Goal: Check status

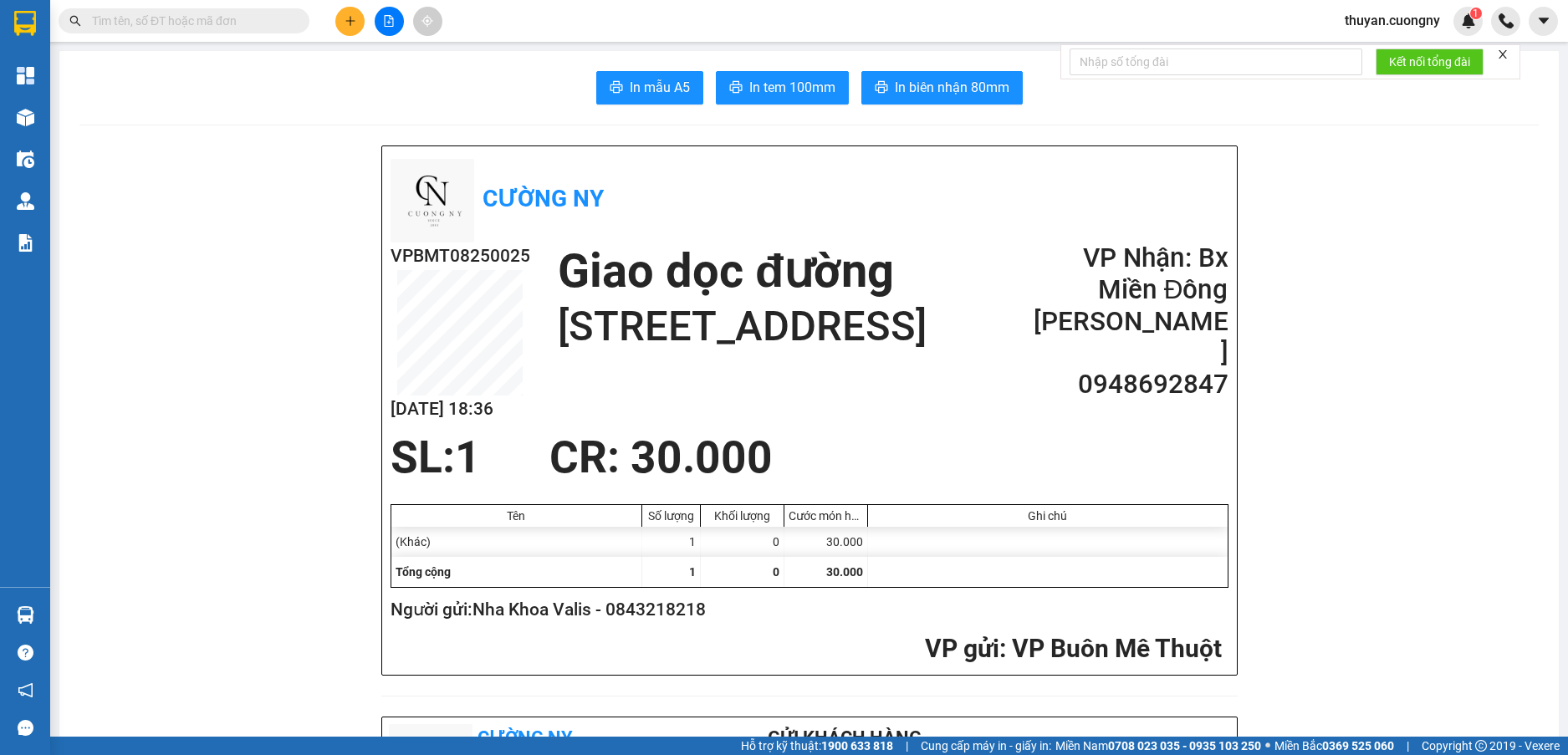
click at [154, 7] on div "Kết quả tìm kiếm ( 156 ) Bộ lọc Mã ĐH Trạng thái Món hàng Thu hộ Tổng cước Chưa…" at bounding box center [162, 21] width 326 height 29
click at [151, 20] on input "text" at bounding box center [190, 20] width 197 height 18
paste input "0333614590"
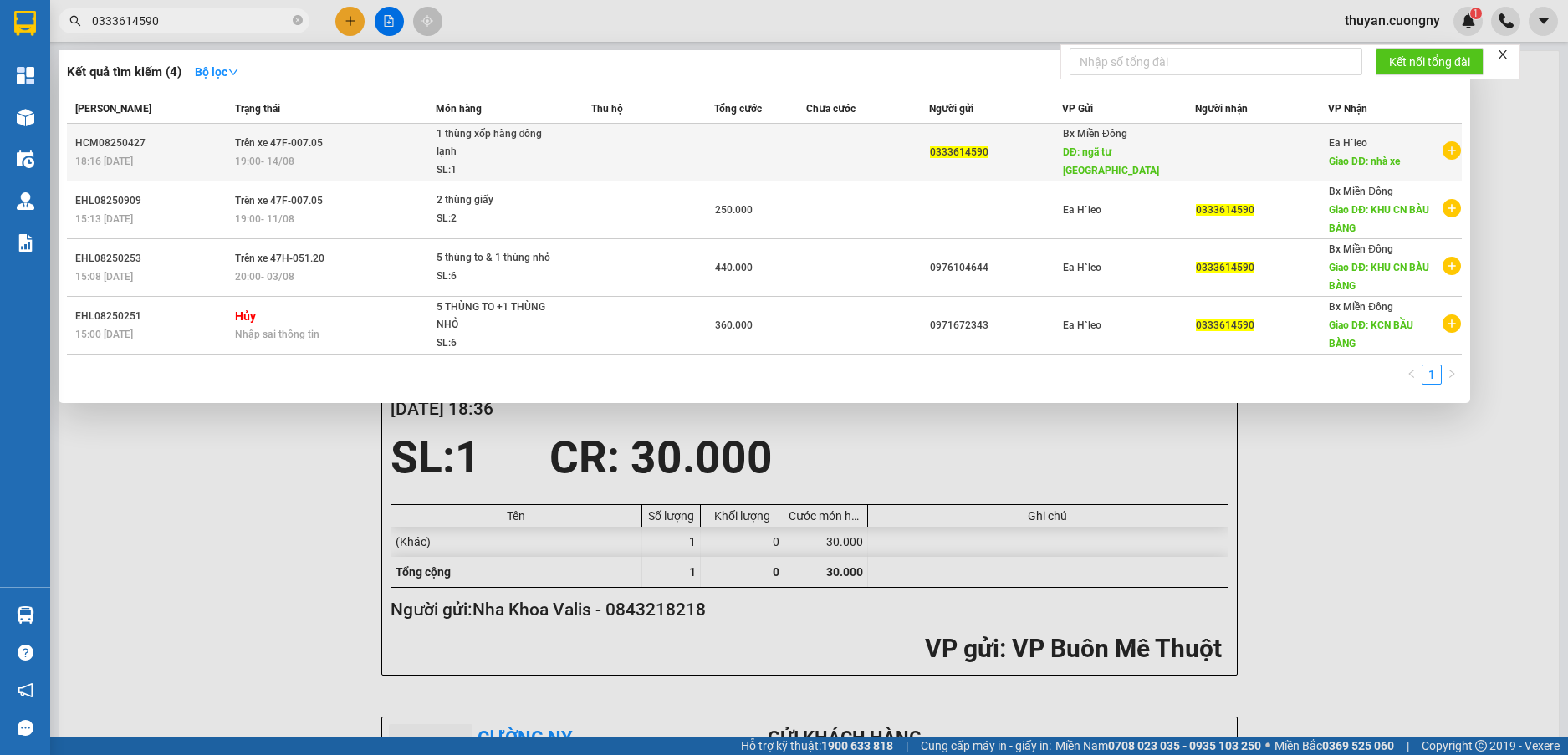
type input "0333614590"
click at [390, 146] on td "Trên xe 47F-007.05 19:00 [DATE]" at bounding box center [334, 153] width 205 height 58
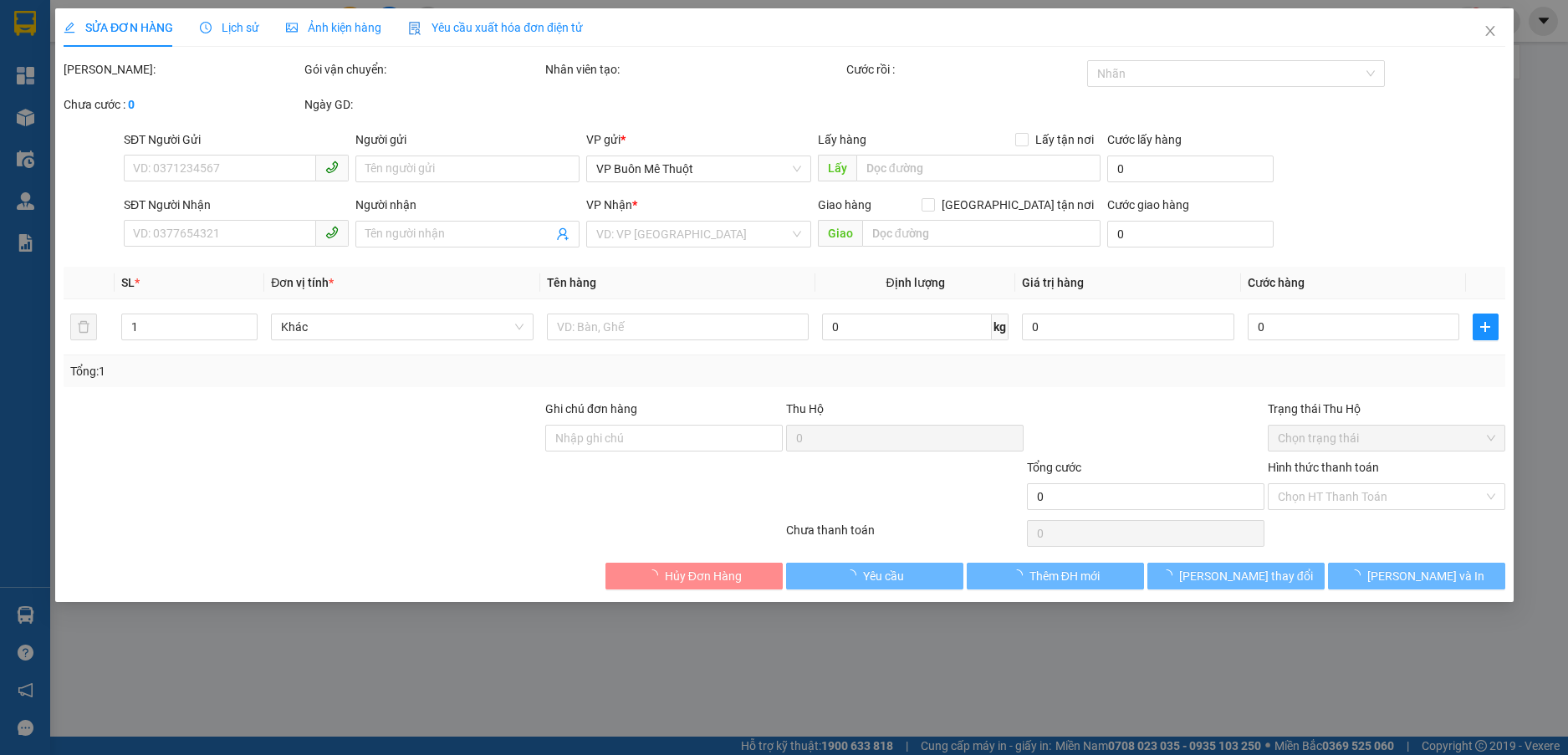
type input "0333614590"
type input "ngã tư bàu bàng"
type input "nhà xe"
type input "khách nhờ gọi trước 40p"
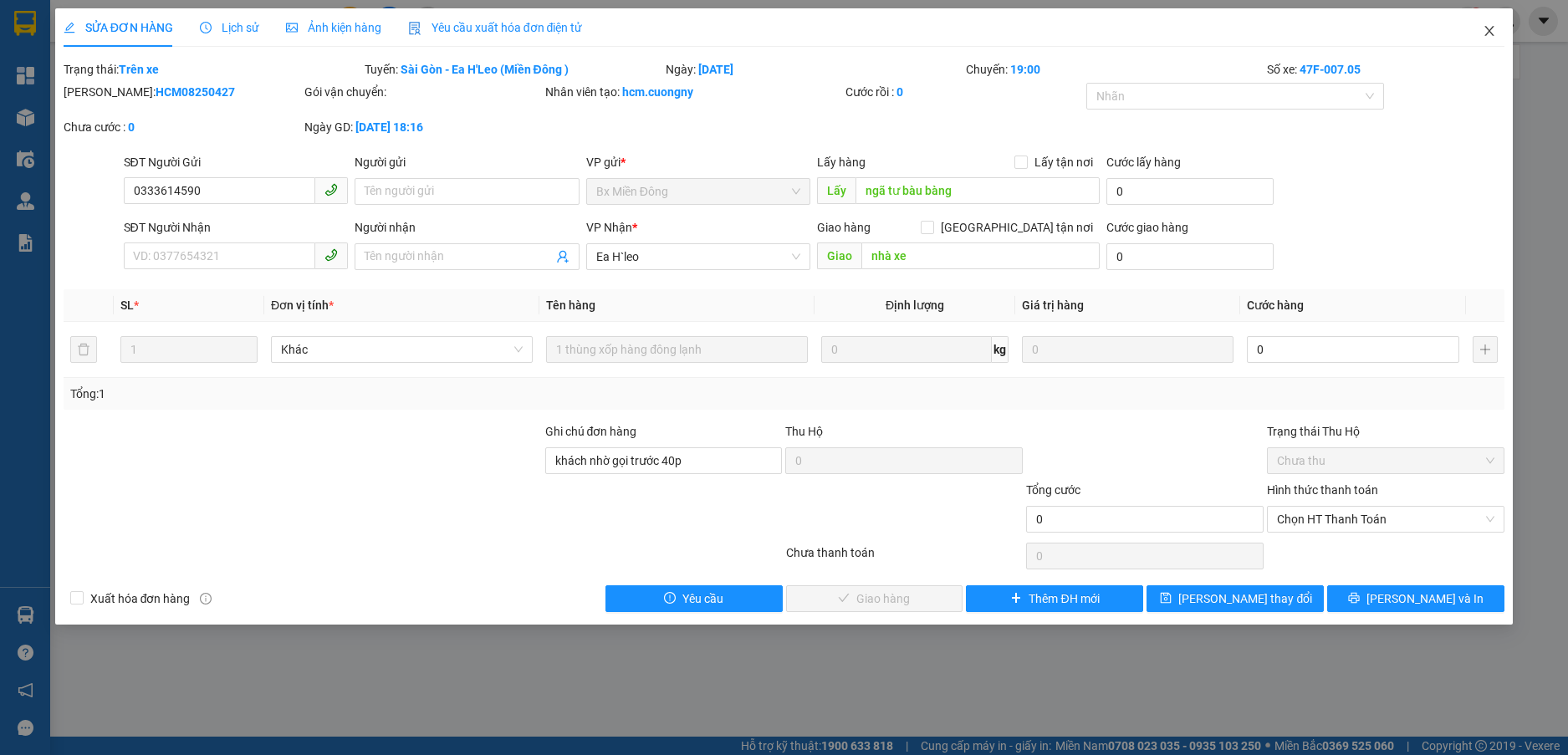
click at [1486, 26] on icon "close" at bounding box center [1490, 31] width 14 height 14
